Goal: Information Seeking & Learning: Learn about a topic

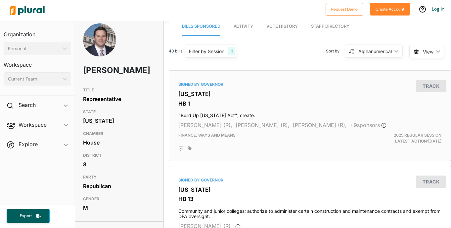
scroll to position [9, 0]
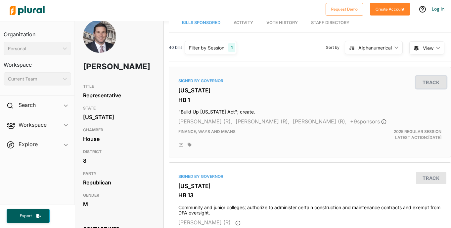
click at [432, 80] on button "Track" at bounding box center [430, 82] width 30 height 12
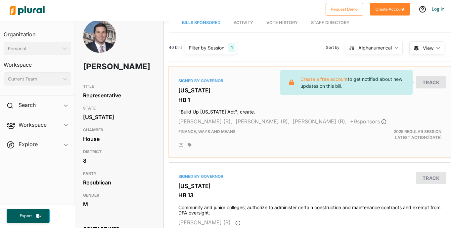
click at [196, 82] on div "Signed by Governor" at bounding box center [309, 81] width 263 height 6
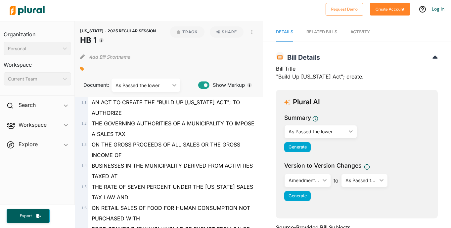
click at [187, 107] on div "AN ACT TO CREATE THE "BUILD UP [US_STATE] ACT"; TO AUTHORIZE" at bounding box center [171, 107] width 167 height 21
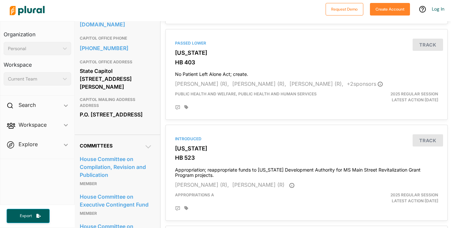
scroll to position [275, 3]
